Goal: Answer question/provide support: Share knowledge or assist other users

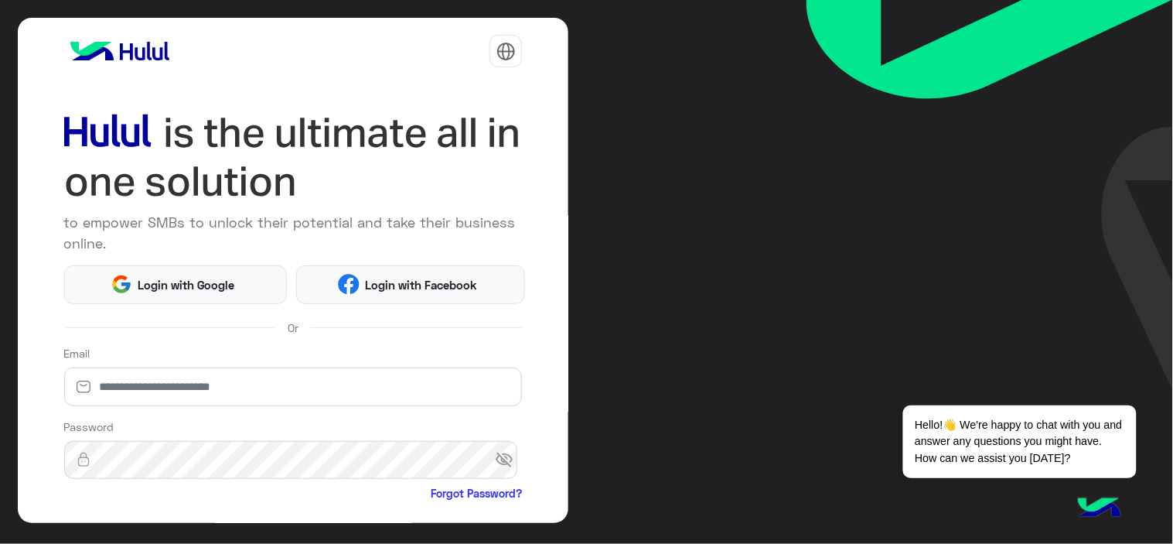
scroll to position [151, 0]
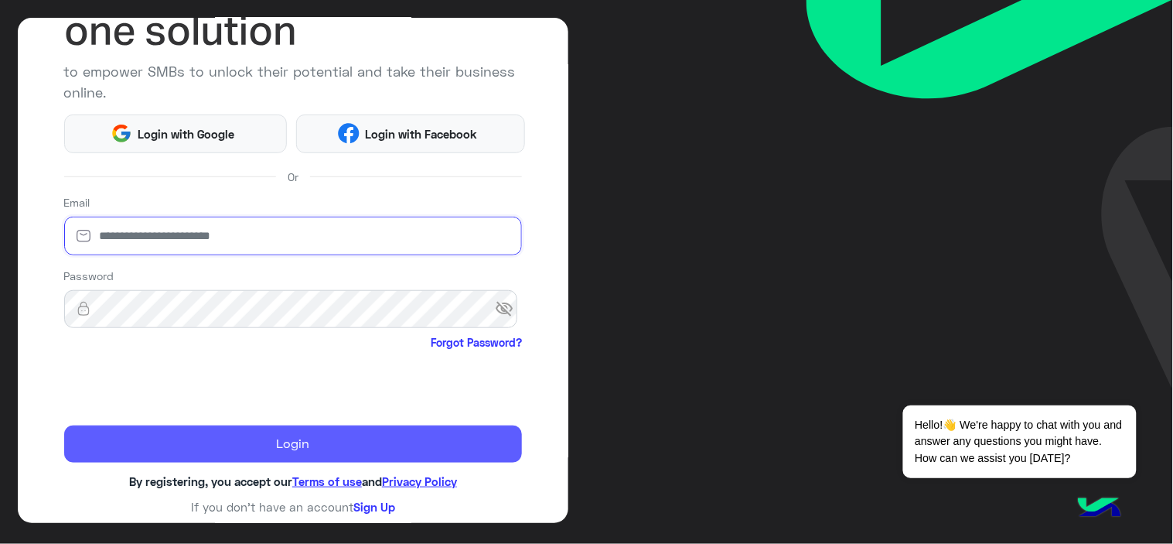
type input "**********"
click at [219, 428] on button "Login" at bounding box center [293, 443] width 458 height 37
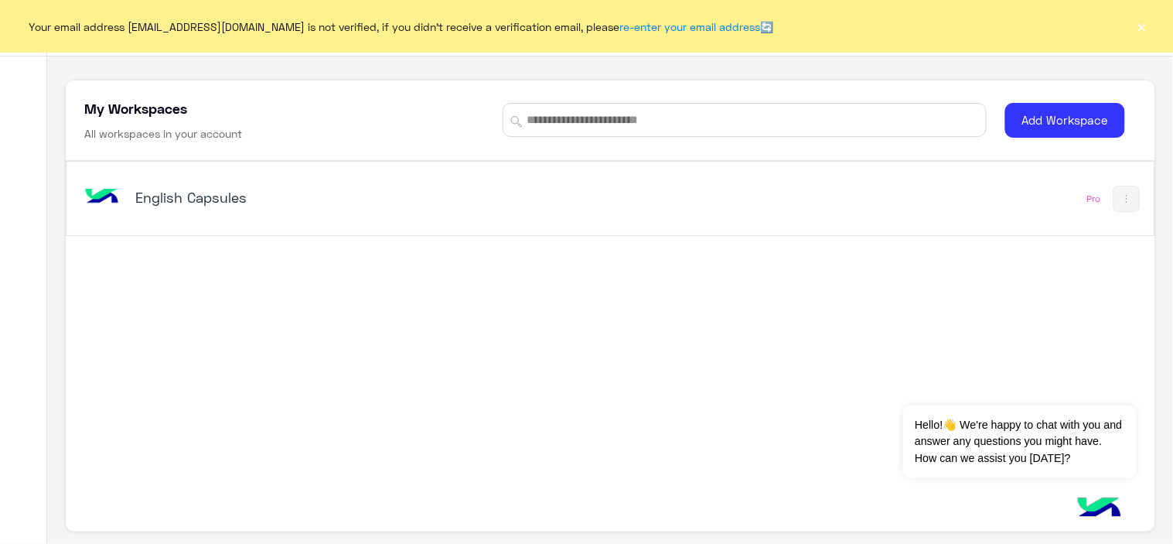
click at [1140, 23] on button "×" at bounding box center [1141, 26] width 15 height 15
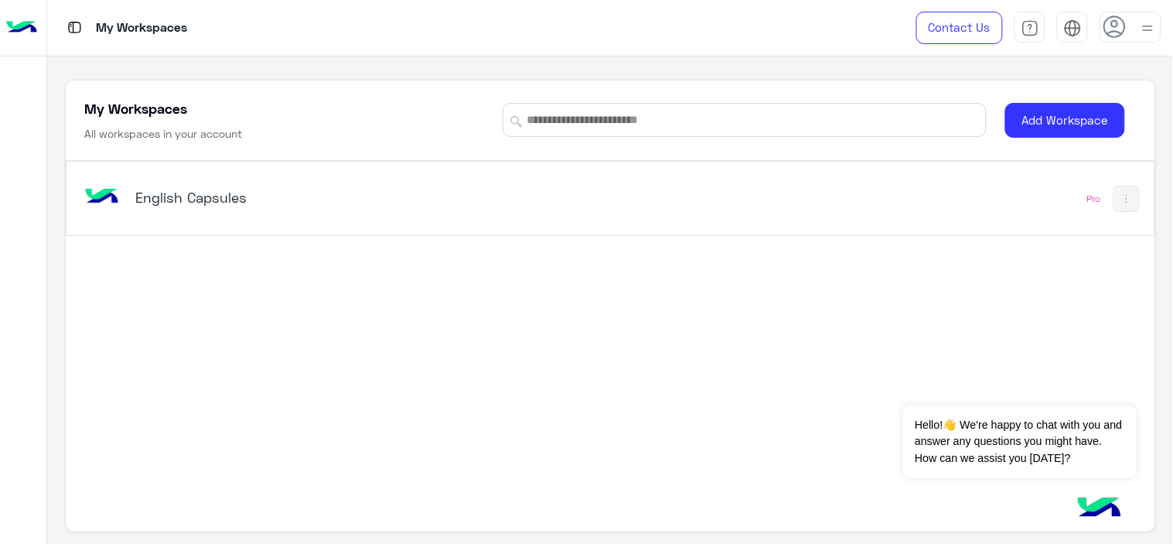
click at [166, 195] on h5 "English Capsules" at bounding box center [325, 197] width 381 height 19
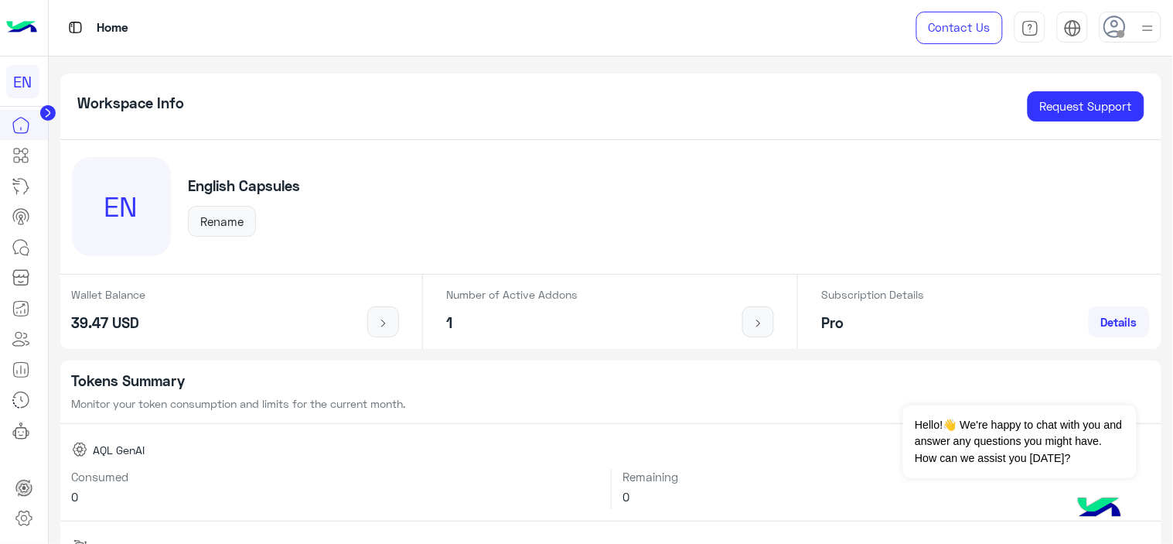
click at [41, 114] on circle at bounding box center [47, 112] width 15 height 15
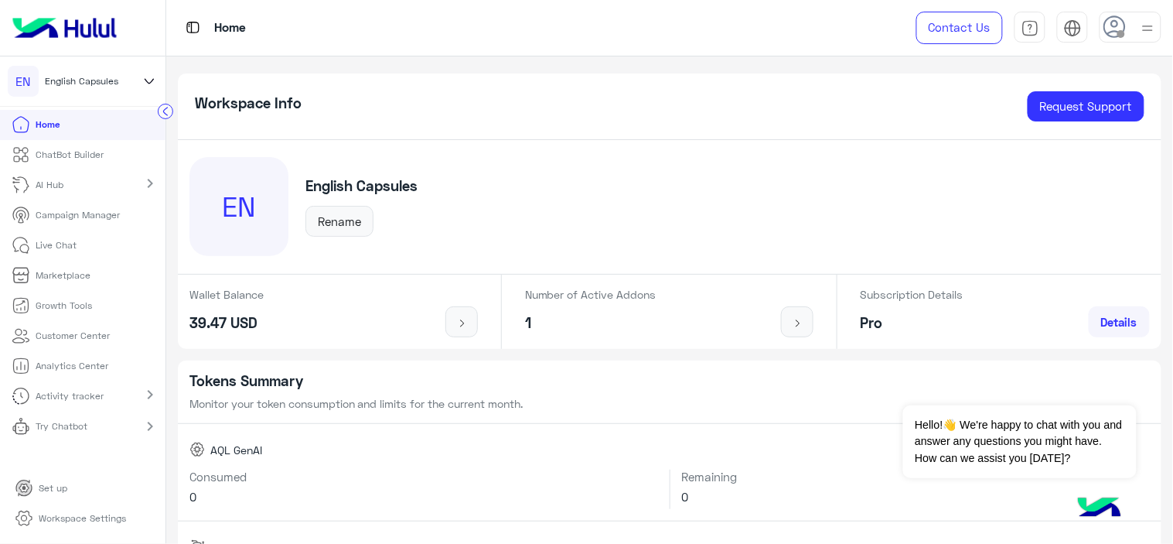
click at [163, 107] on circle at bounding box center [165, 111] width 15 height 15
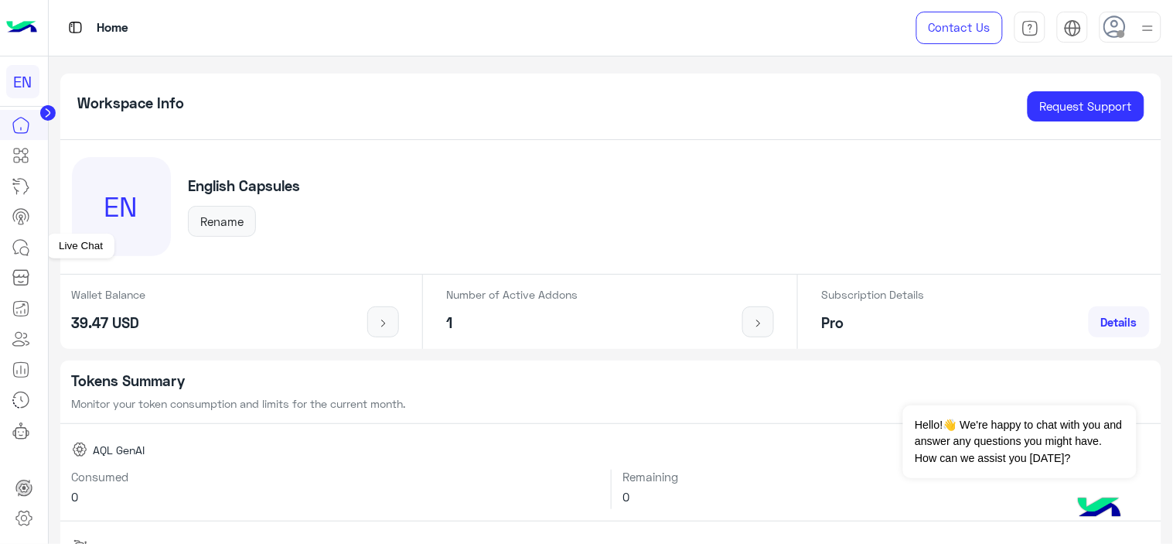
click at [23, 242] on icon at bounding box center [21, 247] width 19 height 19
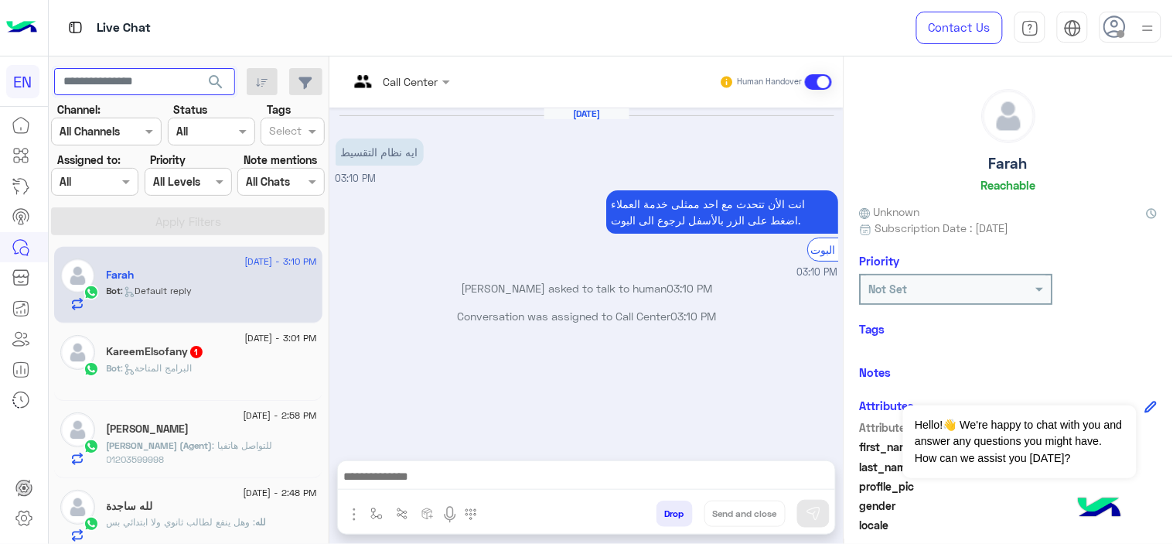
click at [105, 78] on input "text" at bounding box center [144, 82] width 181 height 28
type input "**********"
click at [197, 68] on button "search" at bounding box center [216, 84] width 38 height 33
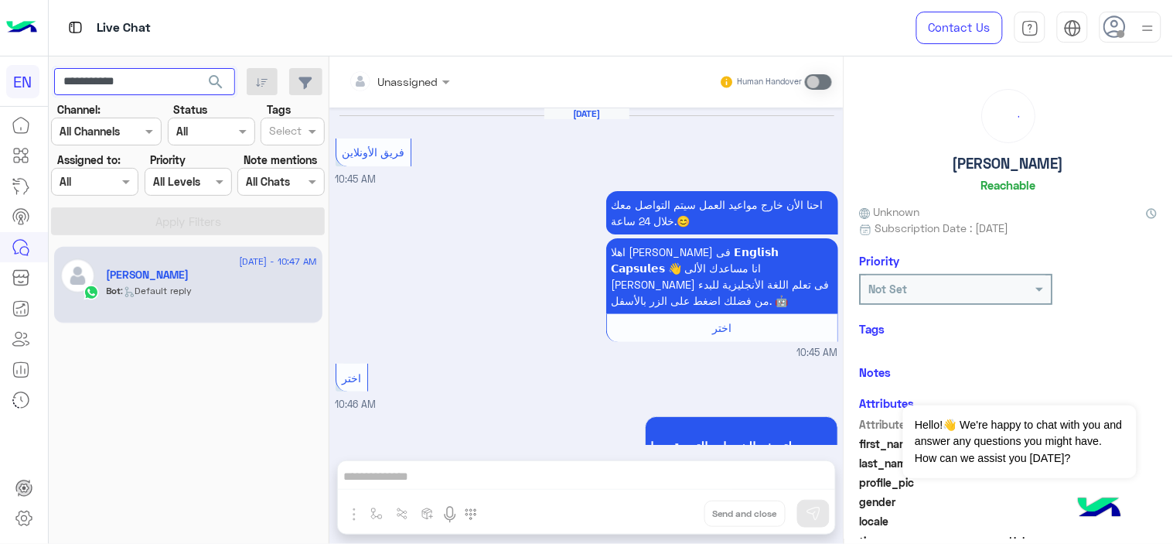
scroll to position [2115, 0]
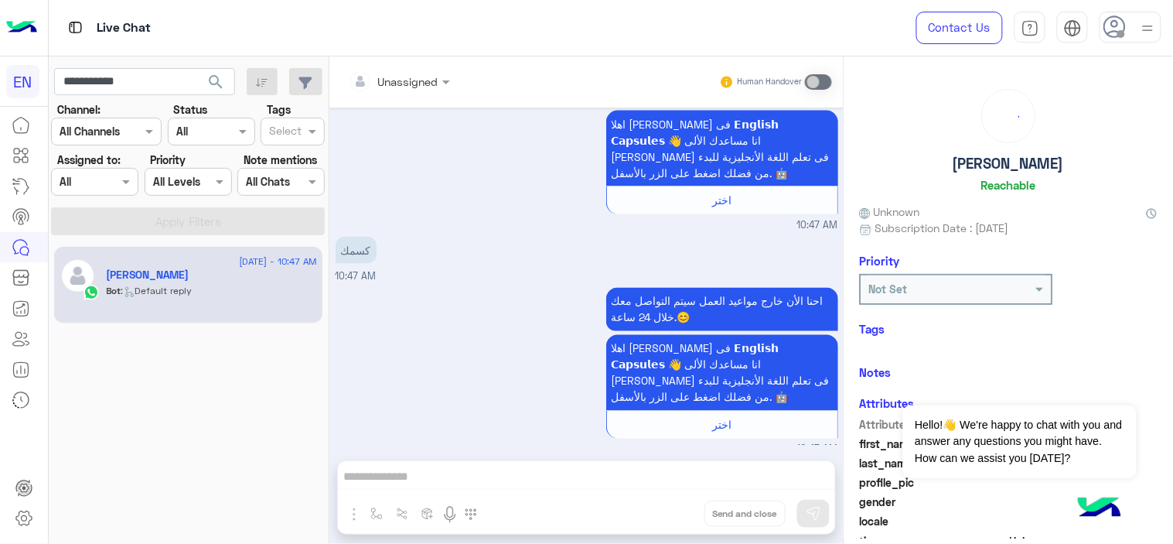
click at [251, 275] on div "[PERSON_NAME]" at bounding box center [212, 276] width 210 height 16
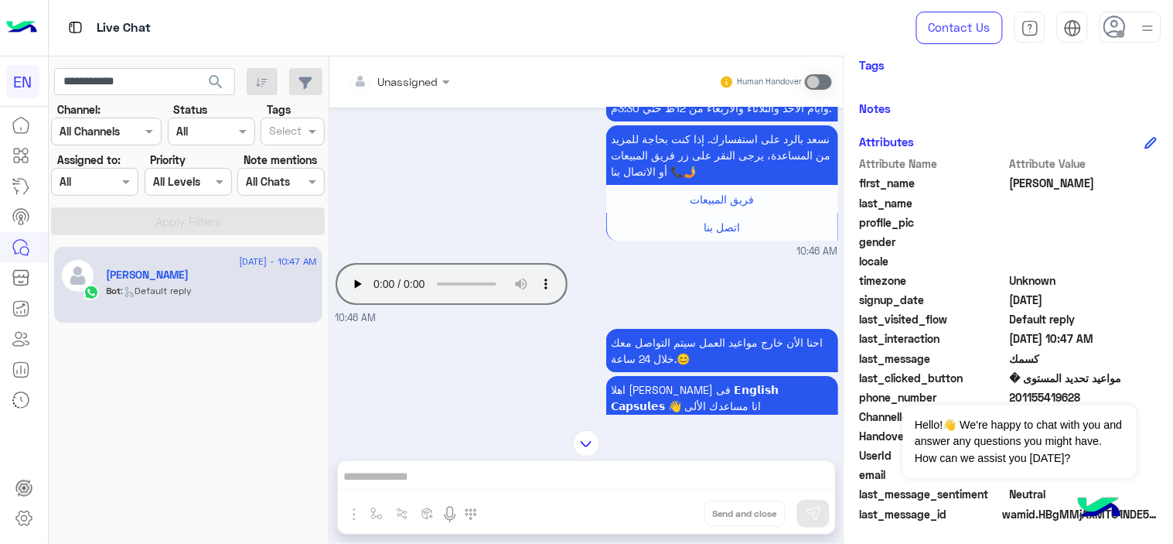
scroll to position [264, 0]
click at [1100, 383] on button "Dismiss ✕" at bounding box center [1090, 385] width 93 height 31
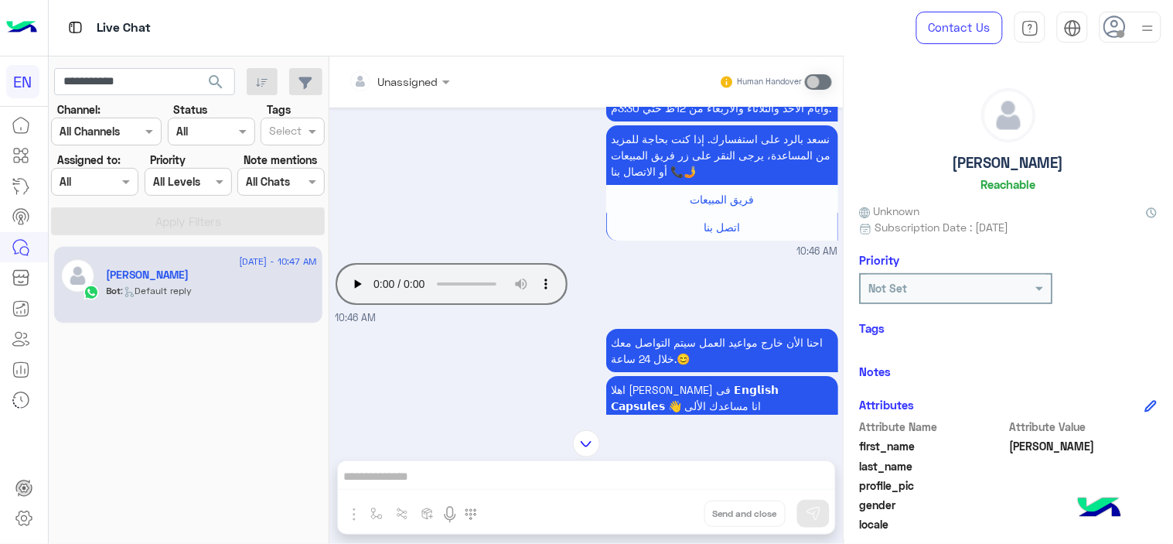
scroll to position [0, 0]
click at [930, 284] on input "text" at bounding box center [933, 289] width 129 height 16
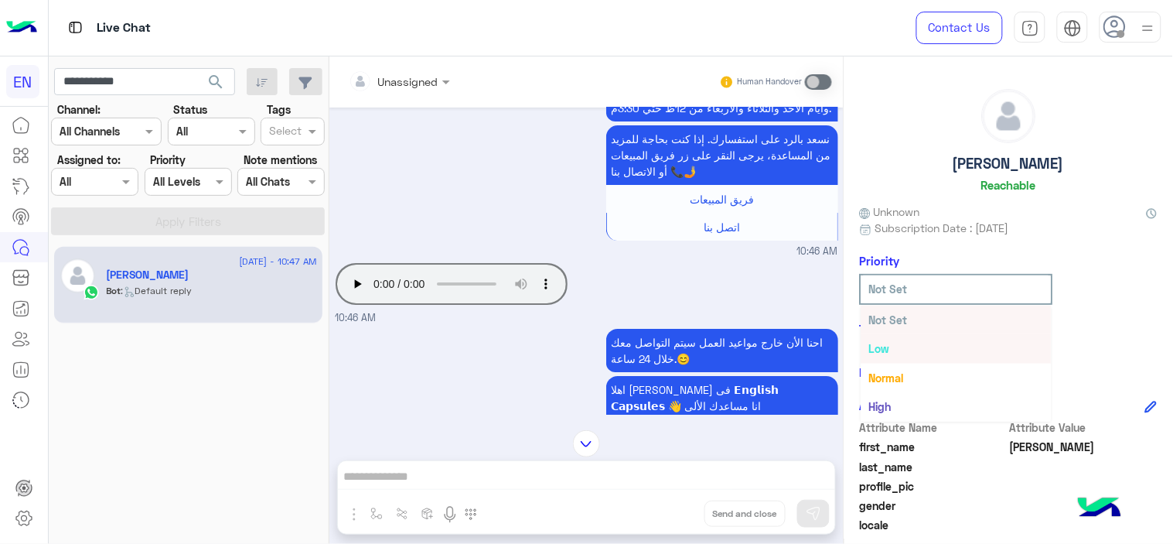
scroll to position [28, 0]
click at [1112, 292] on div "Not Set Not Set Low Normal High Urgent" at bounding box center [1009, 289] width 298 height 31
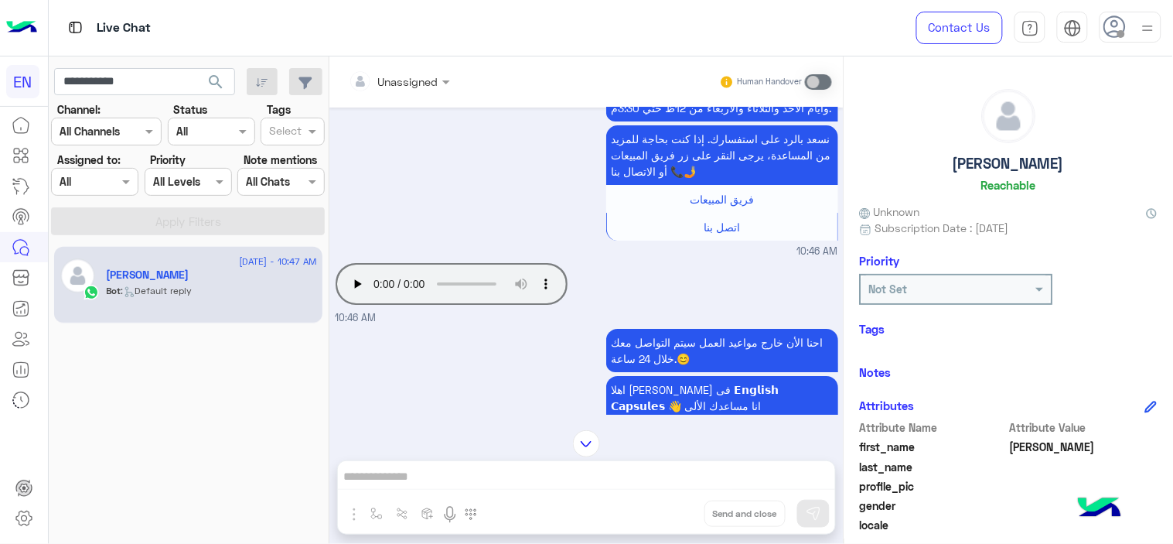
click at [895, 332] on h6 "Tags" at bounding box center [1009, 329] width 298 height 14
click at [870, 327] on h6 "Tags" at bounding box center [1009, 329] width 298 height 14
click at [870, 369] on h6 "Notes" at bounding box center [876, 372] width 32 height 14
click at [876, 402] on h6 "Attributes" at bounding box center [887, 405] width 55 height 14
click at [1154, 407] on div "[PERSON_NAME] Unknown Subscription Date : [DATE] Priority Not Set Tags See All …" at bounding box center [1008, 297] width 329 height 482
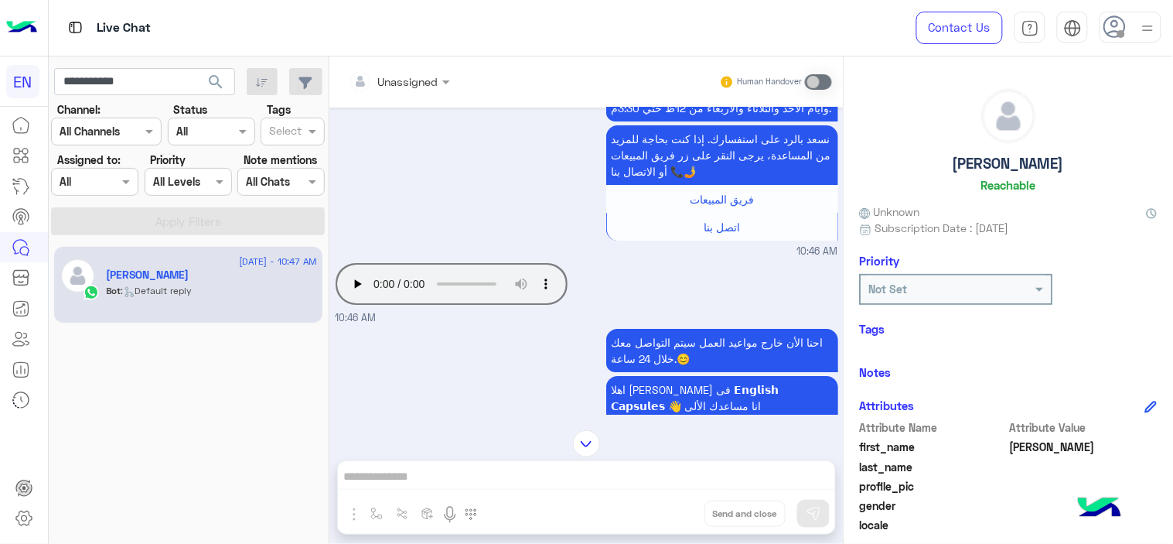
click at [1145, 400] on icon at bounding box center [1151, 406] width 12 height 12
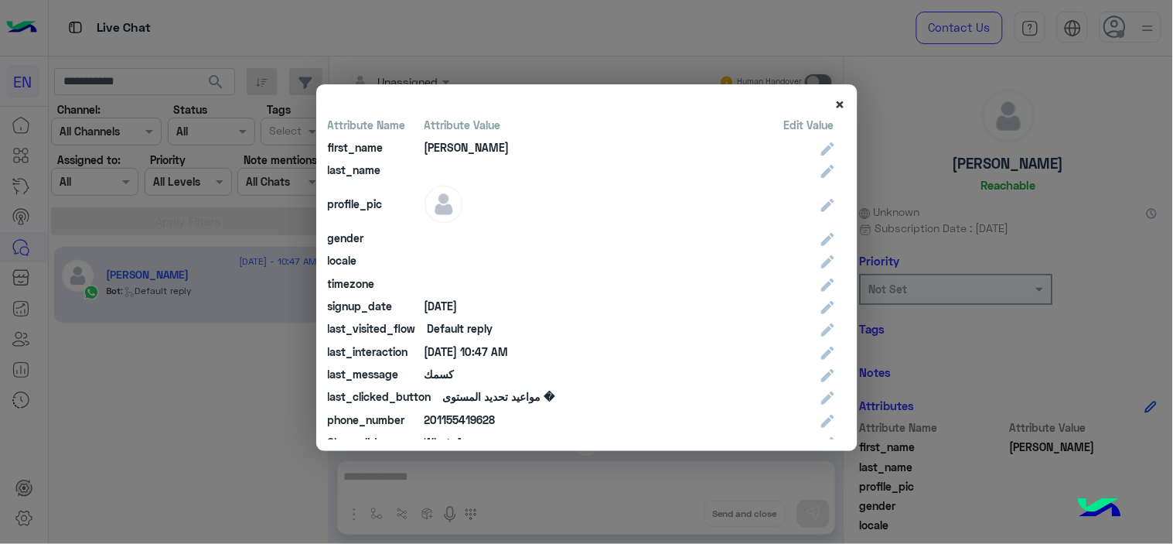
click at [835, 104] on span "×" at bounding box center [840, 104] width 11 height 21
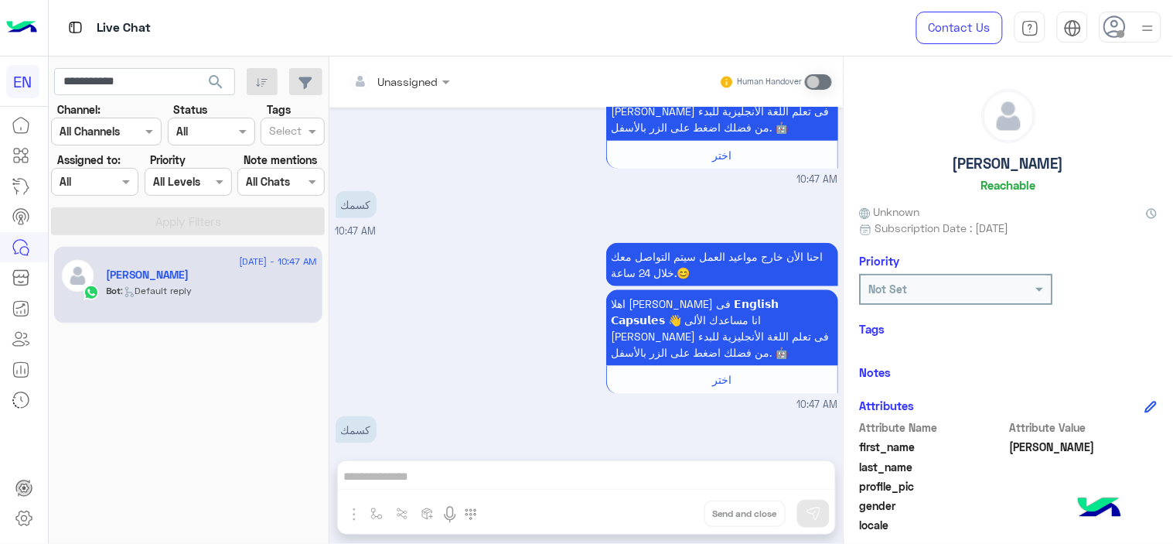
scroll to position [2115, 0]
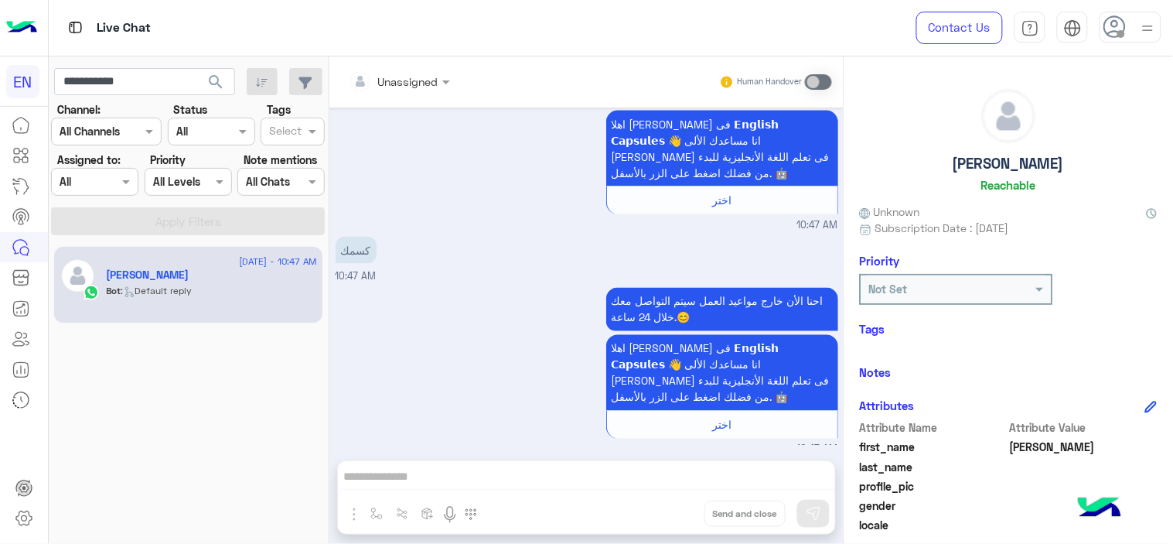
click at [522, 480] on div "Unassigned Human Handover [DATE] فريق الأونلاين 10:45 AM احنا الأن خارج مواعيد …" at bounding box center [586, 302] width 514 height 493
click at [528, 475] on div "Unassigned Human Handover [DATE] فريق الأونلاين 10:45 AM احنا الأن خارج مواعيد …" at bounding box center [586, 302] width 514 height 493
click at [481, 407] on div "احنا الأن خارج مواعيد العمل سيتم التواصل معك خلال 24 ساعة.😊 اهلا [PERSON_NAME] …" at bounding box center [587, 370] width 503 height 173
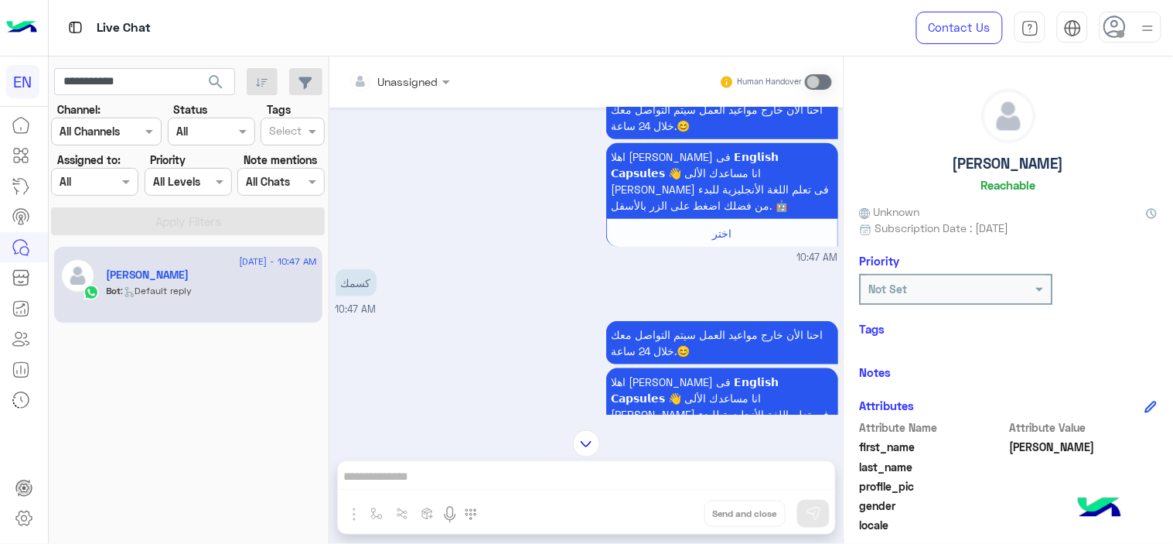
scroll to position [1428, 0]
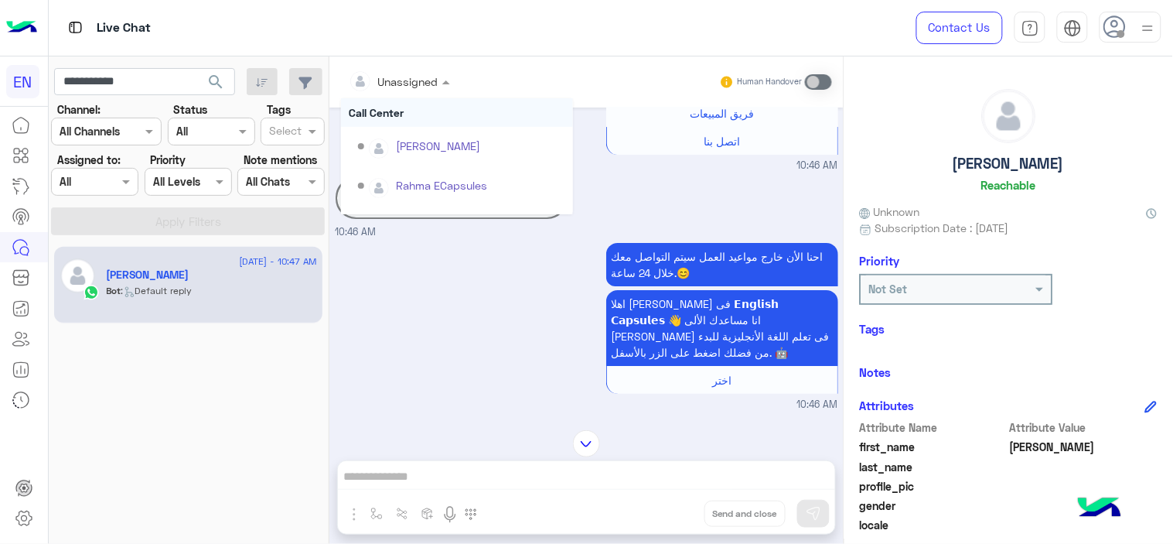
click at [445, 76] on span at bounding box center [447, 81] width 19 height 16
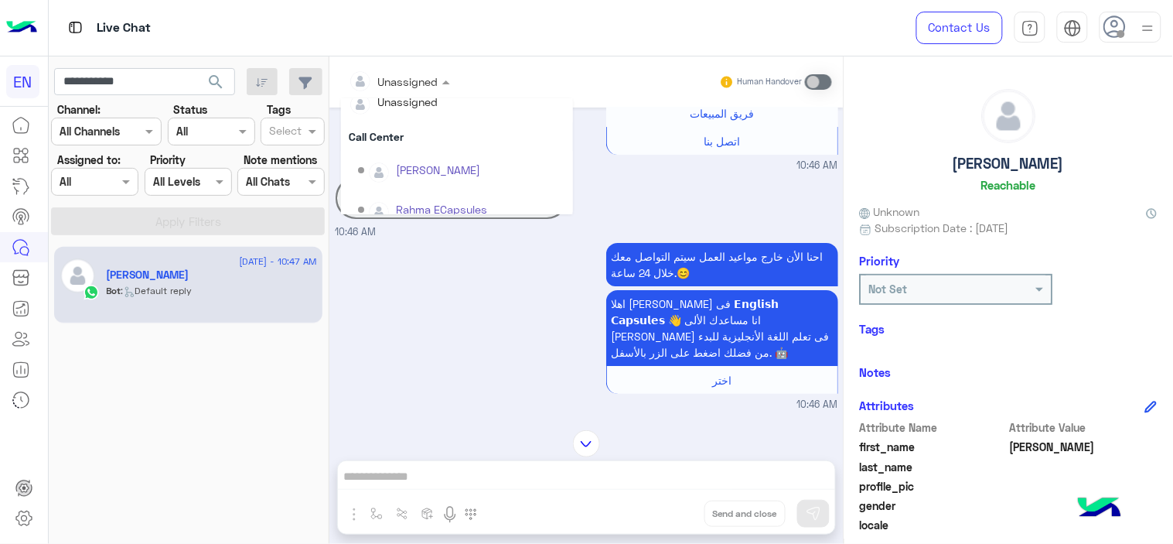
scroll to position [0, 0]
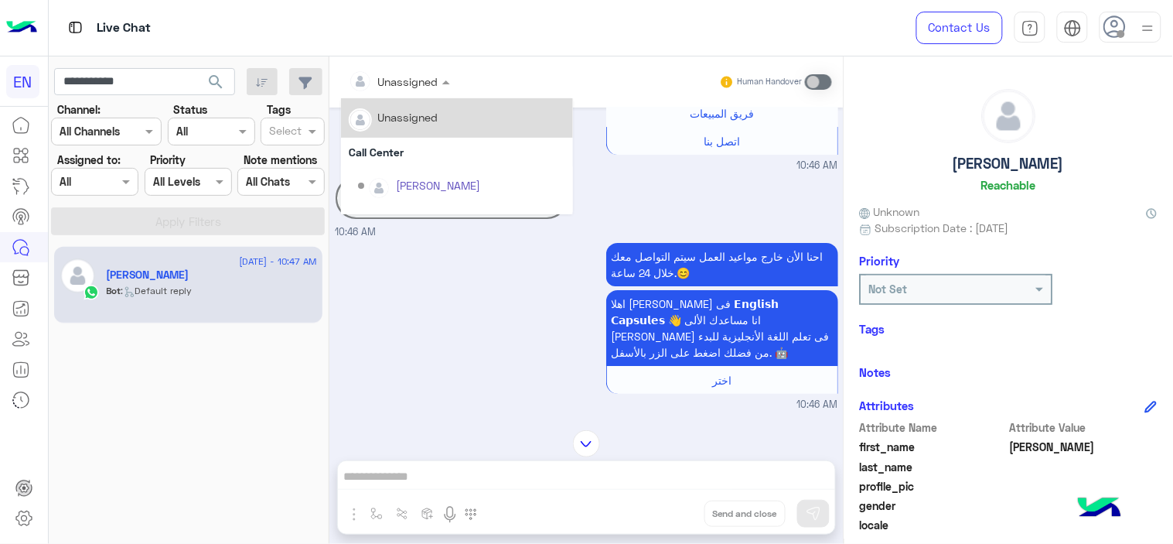
click at [532, 94] on div "Unassigned Unassigned Call Center Shorouk [PERSON_NAME] ECapsules [PERSON_NAME]…" at bounding box center [586, 82] width 491 height 28
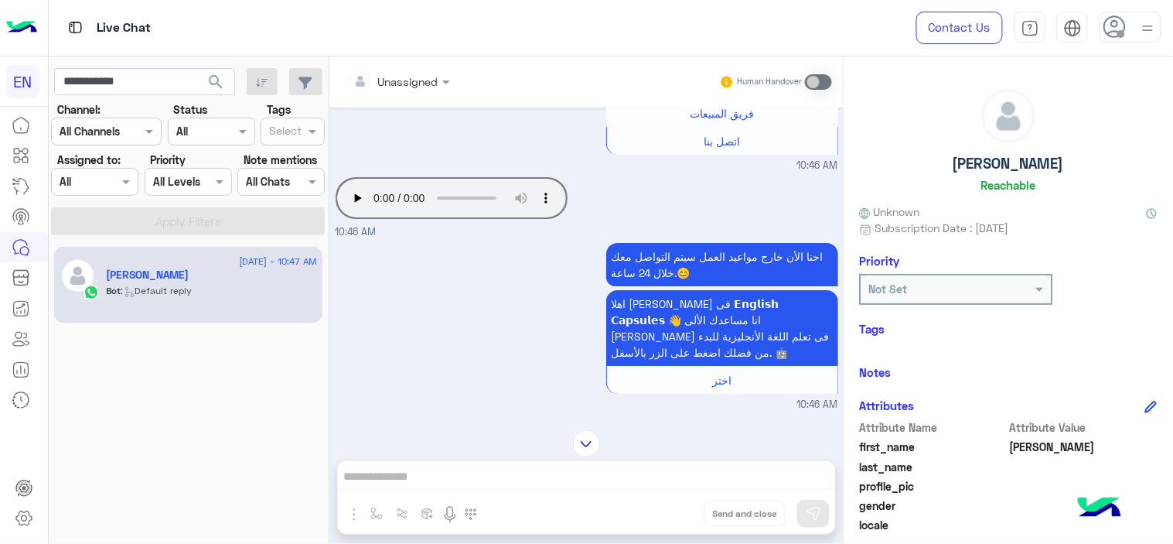
click at [1156, 25] on img at bounding box center [1147, 28] width 19 height 19
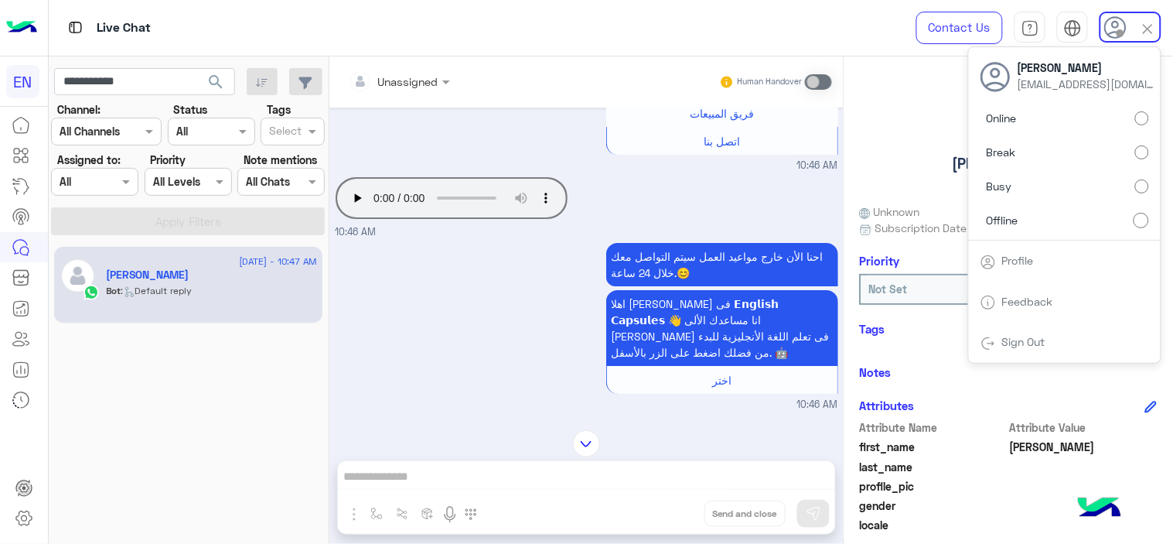
click at [936, 108] on div "[PERSON_NAME]" at bounding box center [1009, 143] width 298 height 109
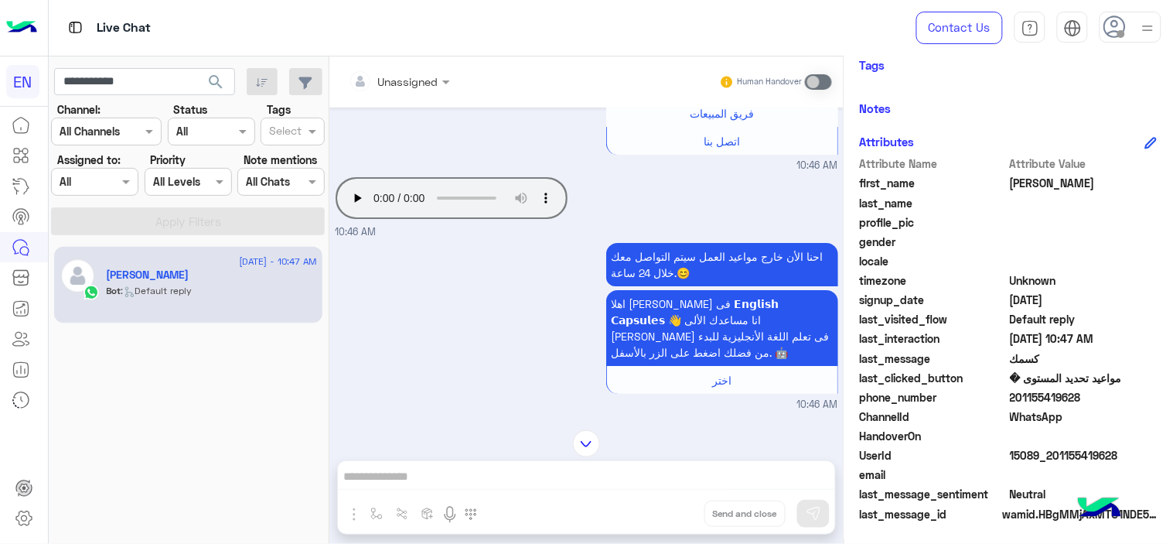
scroll to position [264, 0]
click at [334, 173] on div "[DATE] فريق الأونلاين 10:45 AM احنا الأن خارج مواعيد العمل سيتم التواصل معك خلا…" at bounding box center [586, 260] width 514 height 307
